Goal: Task Accomplishment & Management: Manage account settings

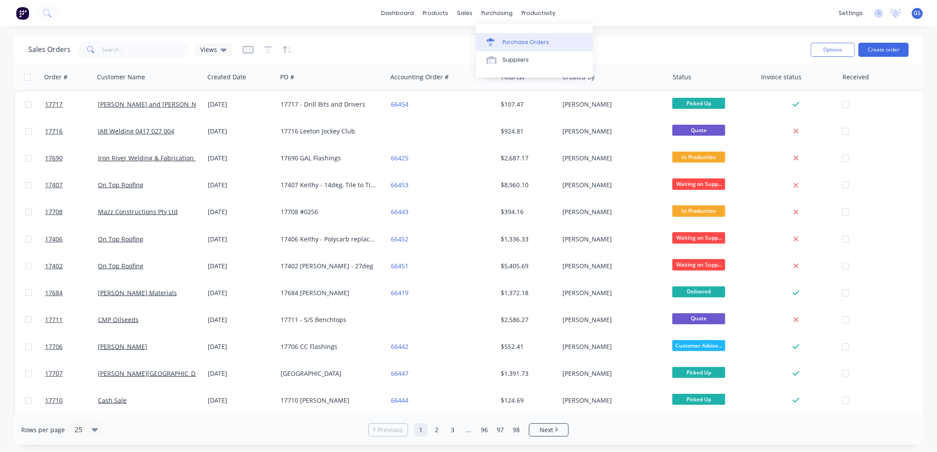
drag, startPoint x: 0, startPoint y: 0, endPoint x: 515, endPoint y: 42, distance: 516.8
click at [515, 42] on div "Purchase Orders" at bounding box center [525, 42] width 47 height 8
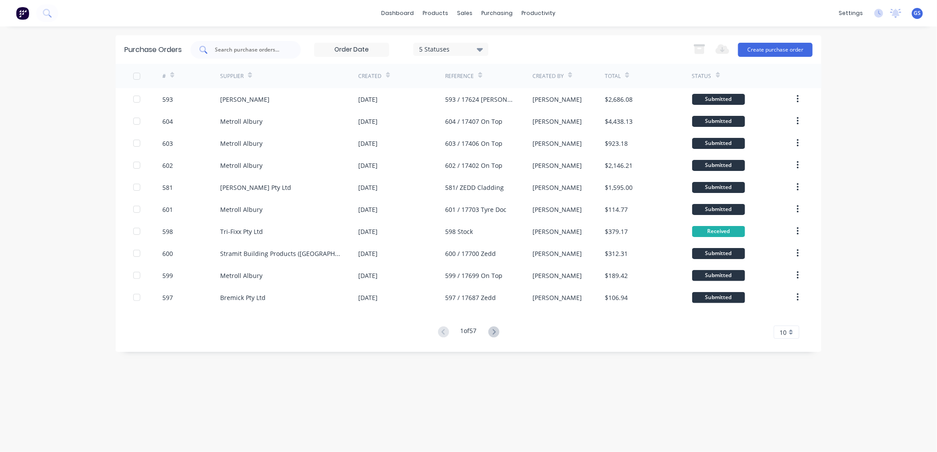
click at [250, 45] on input "text" at bounding box center [250, 49] width 73 height 9
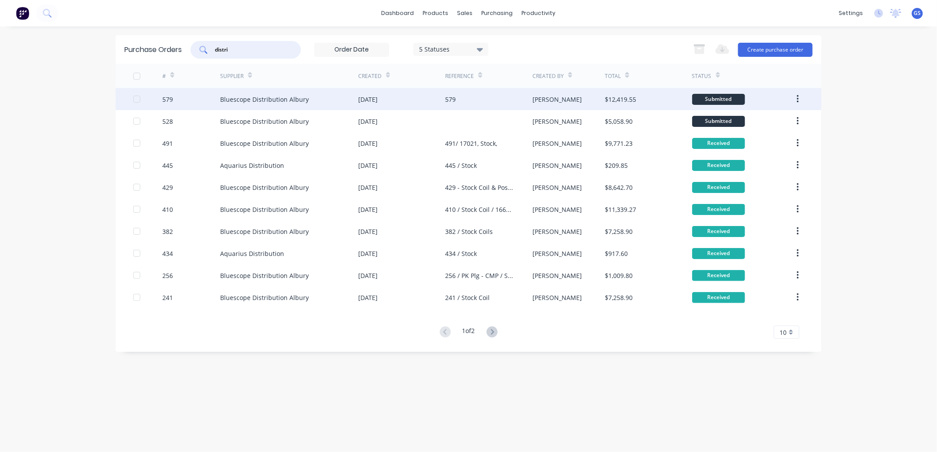
type input "distri"
click at [318, 102] on div "Bluescope Distribution Albury" at bounding box center [289, 99] width 138 height 22
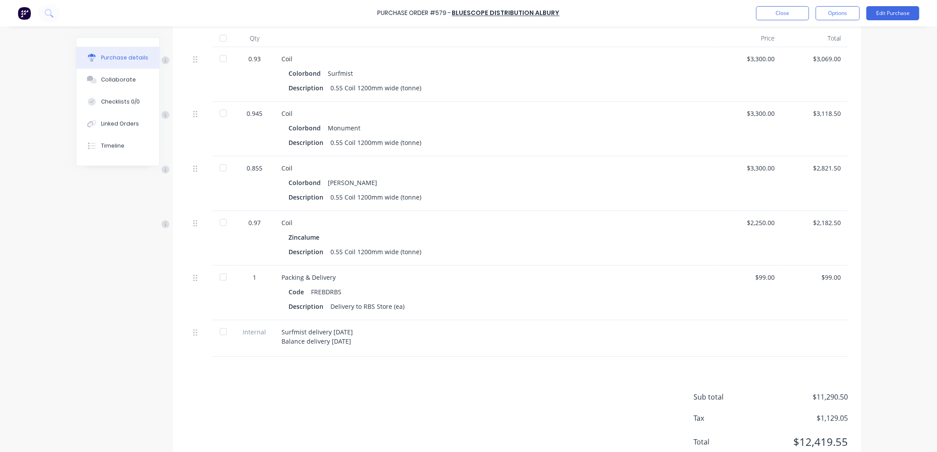
scroll to position [153, 0]
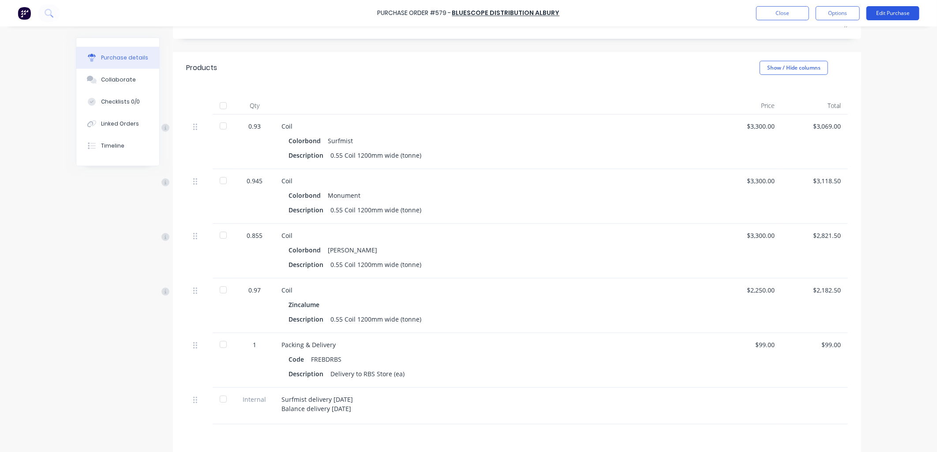
click at [893, 14] on button "Edit Purchase" at bounding box center [892, 13] width 53 height 14
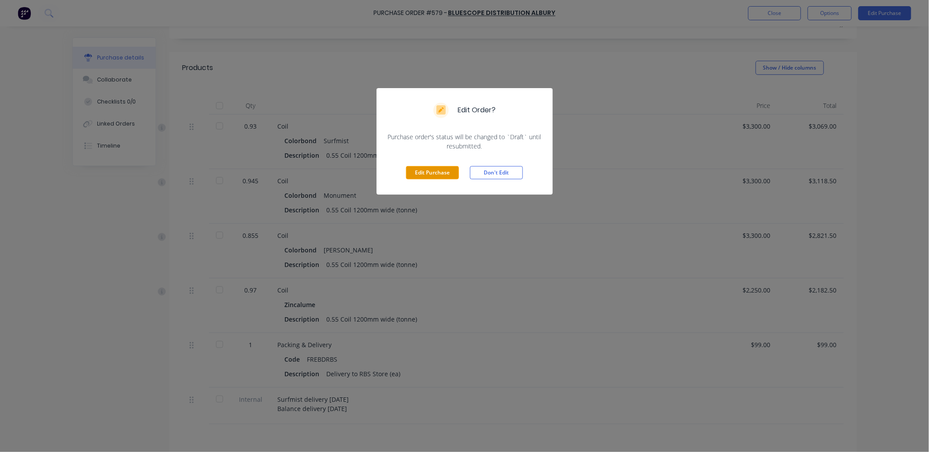
click at [437, 173] on button "Edit Purchase" at bounding box center [432, 172] width 53 height 13
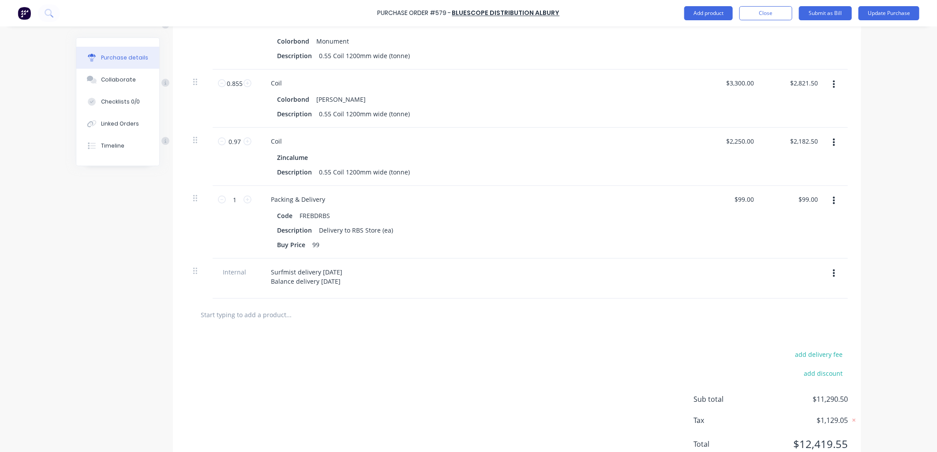
scroll to position [362, 0]
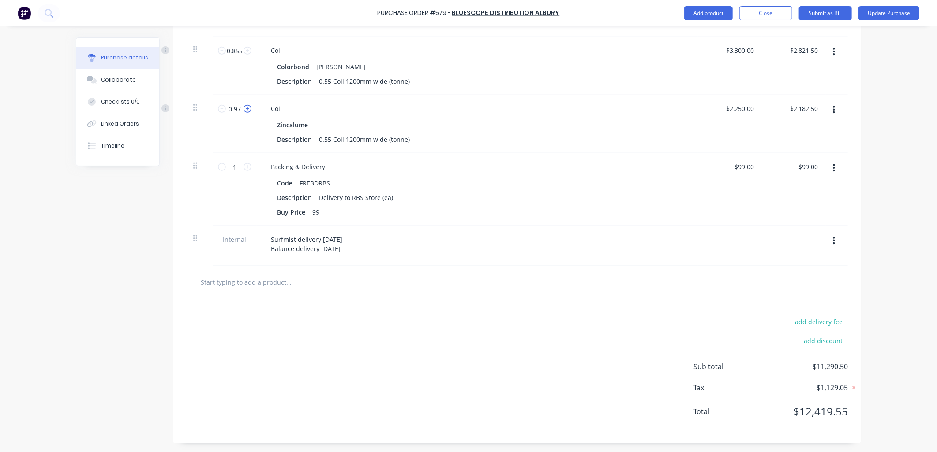
click at [244, 110] on icon at bounding box center [247, 109] width 8 height 8
type textarea "x"
type input "1.97"
type input "$4,432.50"
click at [898, 10] on button "Update Purchase" at bounding box center [888, 13] width 61 height 14
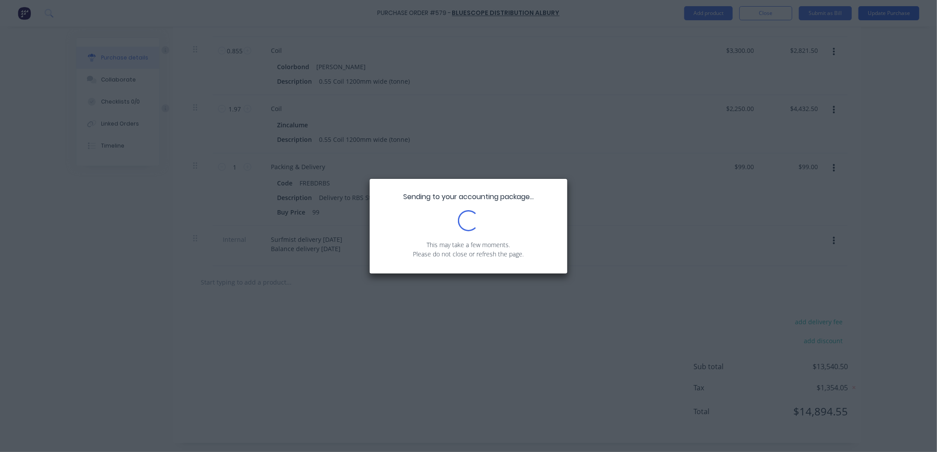
scroll to position [0, 0]
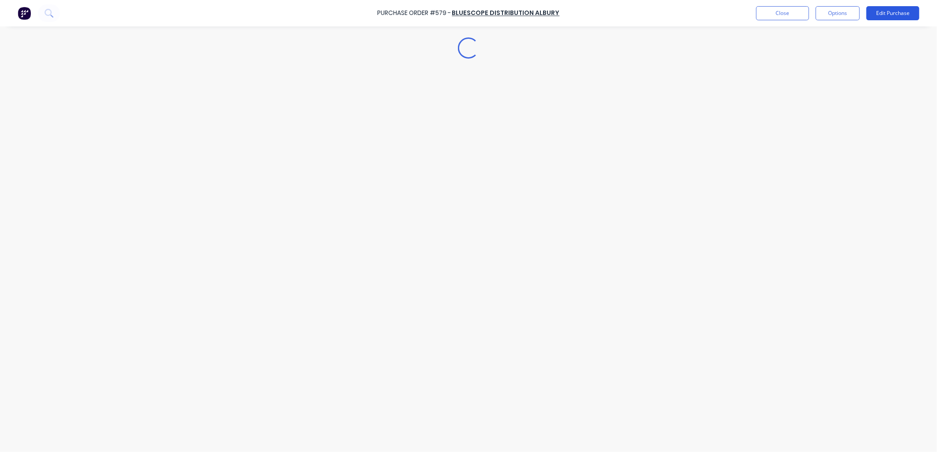
type textarea "x"
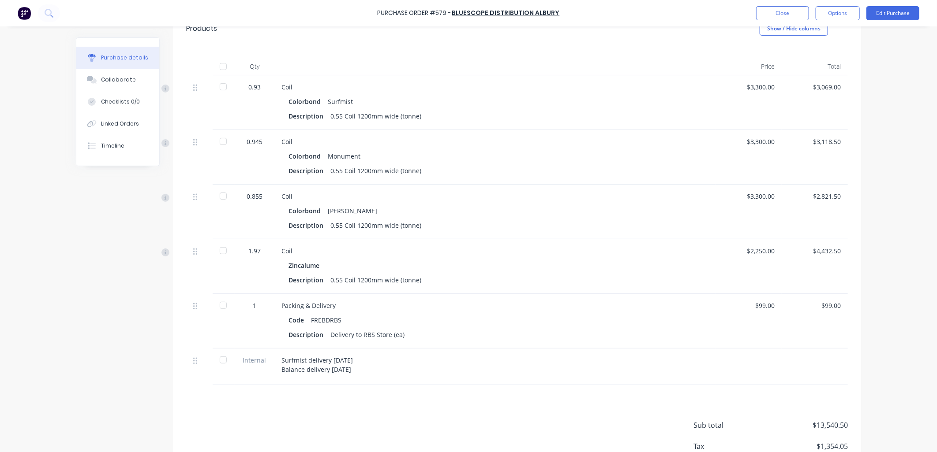
scroll to position [196, 0]
